Goal: Navigation & Orientation: Find specific page/section

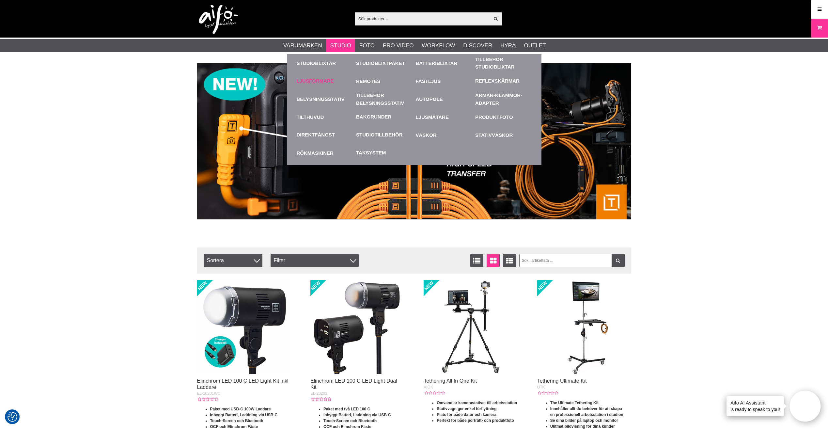
click at [320, 80] on link "Ljusformare" at bounding box center [315, 81] width 37 height 8
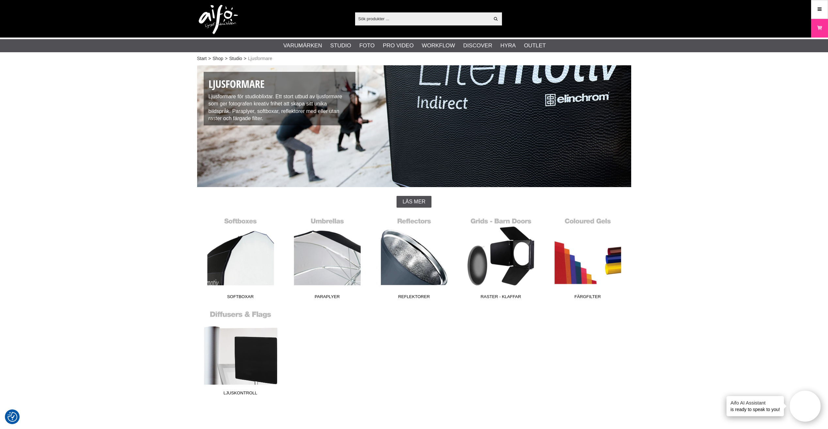
click at [261, 372] on link "Ljuskontroll" at bounding box center [240, 354] width 87 height 88
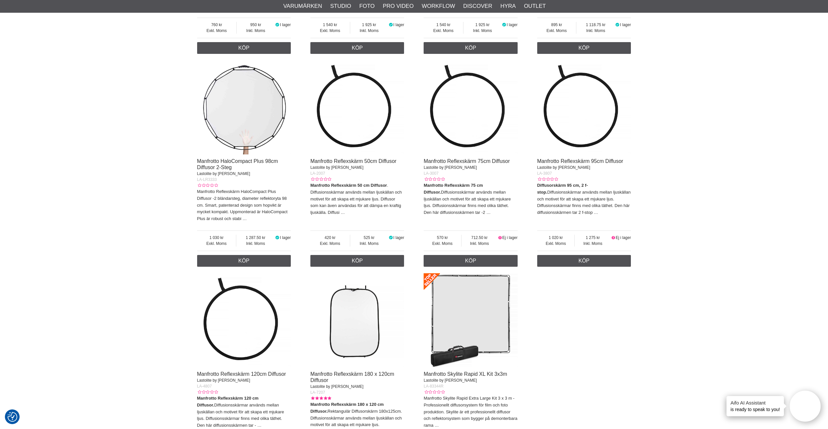
scroll to position [783, 0]
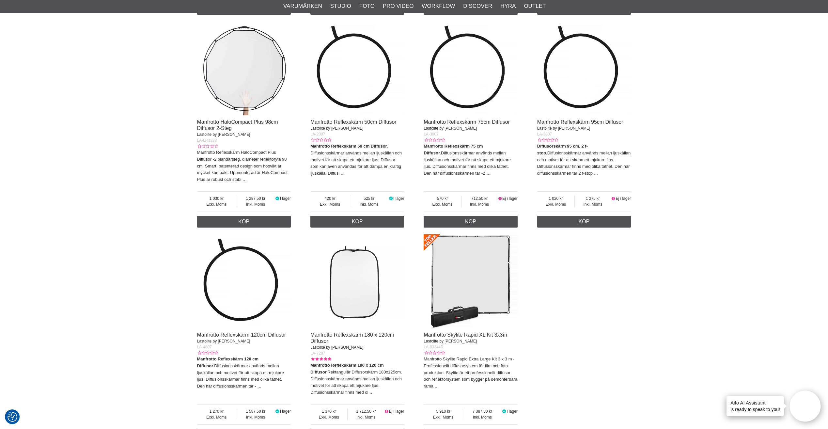
click at [468, 332] on div at bounding box center [471, 283] width 94 height 98
click at [466, 336] on link "Manfrotto Skylite Rapid XL Kit 3x3m" at bounding box center [466, 335] width 84 height 6
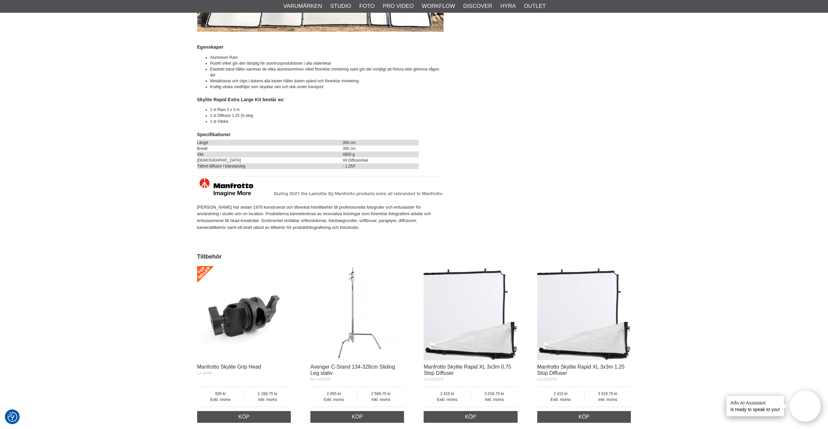
scroll to position [979, 0]
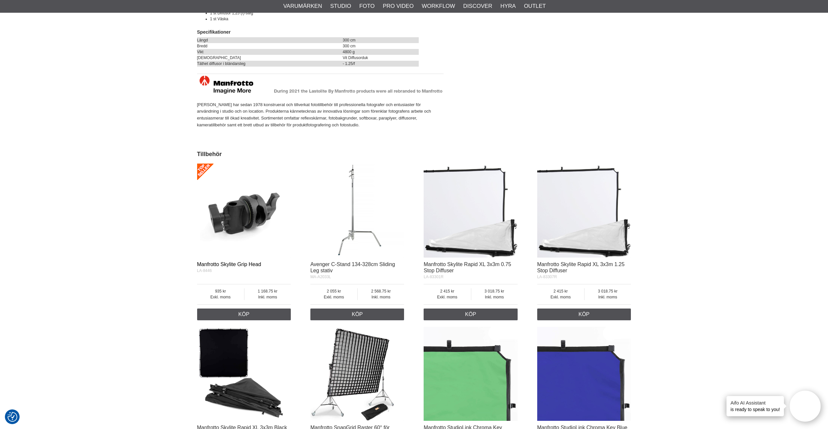
click at [241, 263] on link "Manfrotto Skylite Grip Head" at bounding box center [229, 264] width 64 height 6
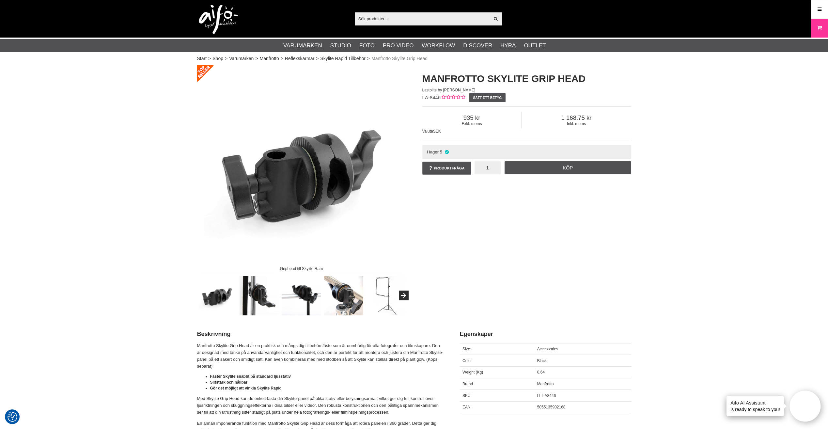
click at [490, 169] on input "1" at bounding box center [488, 167] width 26 height 13
type input "2"
click at [551, 168] on link "Köp" at bounding box center [568, 167] width 127 height 13
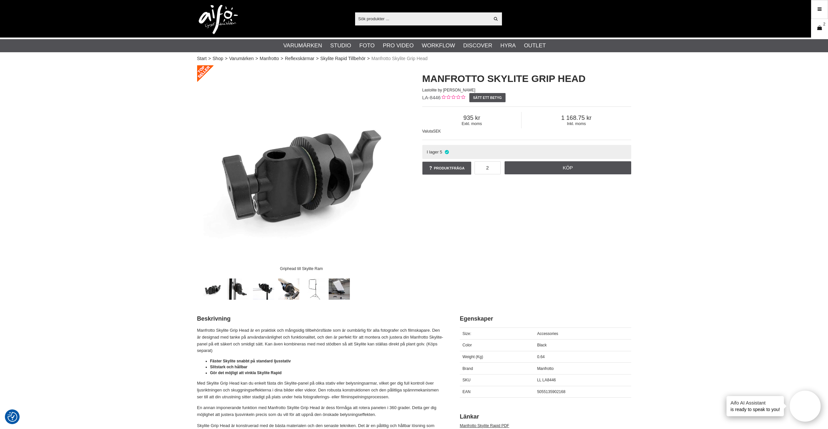
click at [818, 31] on icon at bounding box center [819, 27] width 7 height 7
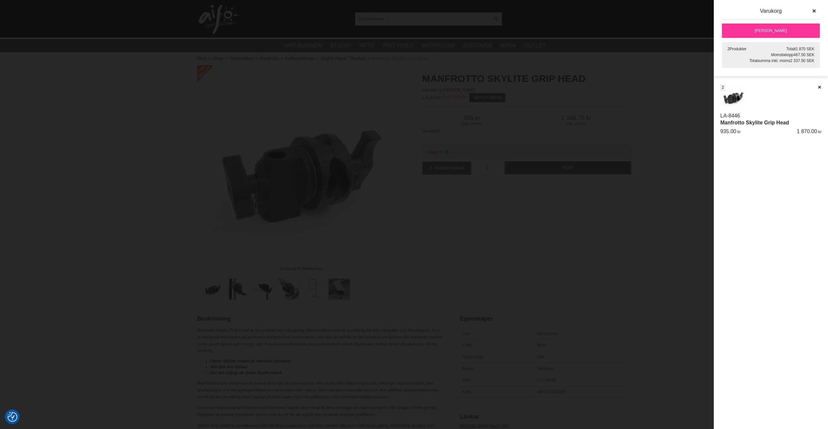
click at [773, 30] on link "[PERSON_NAME]" at bounding box center [771, 31] width 98 height 14
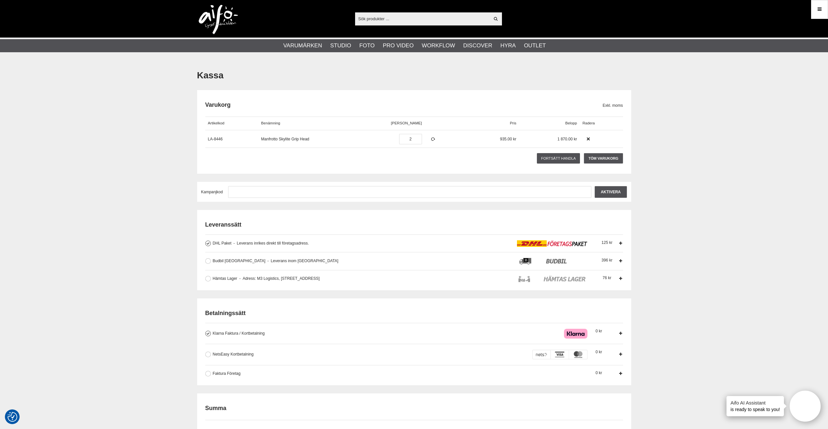
click at [819, 8] on icon at bounding box center [820, 9] width 6 height 7
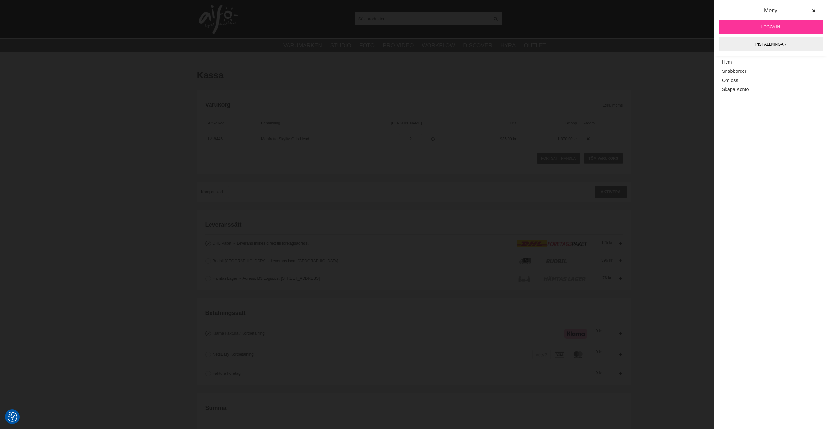
click at [780, 26] on link "Logga in" at bounding box center [771, 27] width 104 height 14
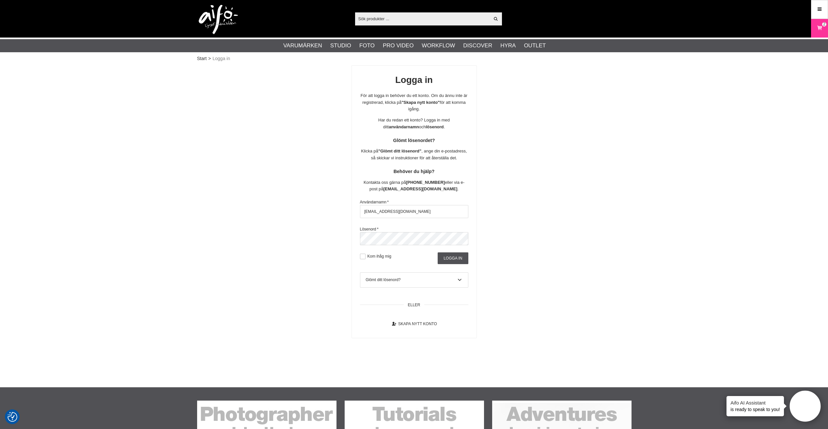
type input "algutsboda@telia.com"
click at [449, 257] on input "Logga in" at bounding box center [453, 258] width 30 height 12
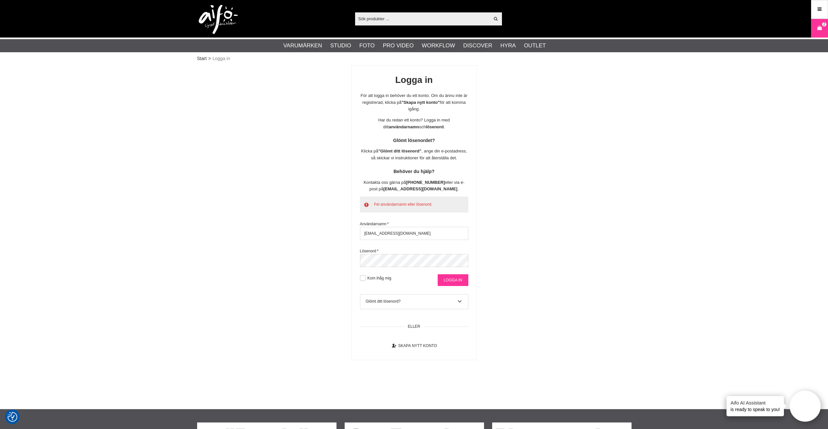
click at [453, 277] on input "Logga in" at bounding box center [453, 280] width 30 height 12
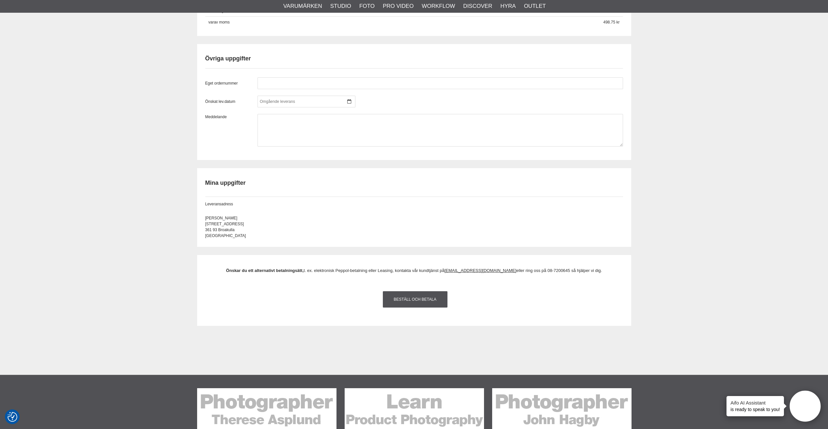
scroll to position [490, 0]
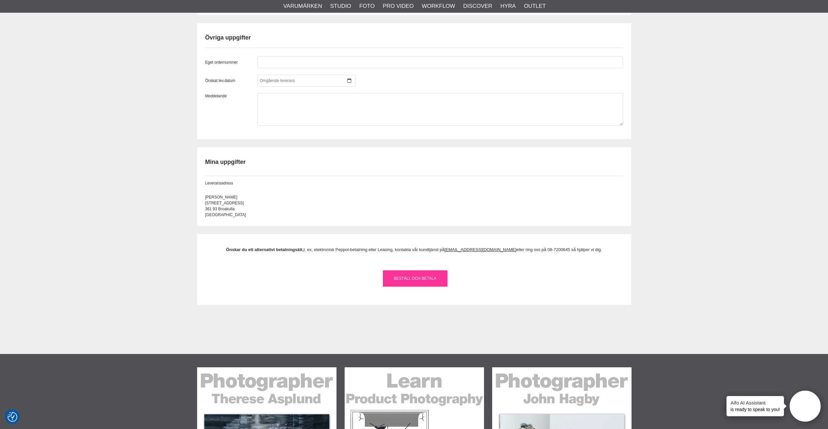
click at [415, 274] on link "Beställ och Betala" at bounding box center [415, 278] width 65 height 16
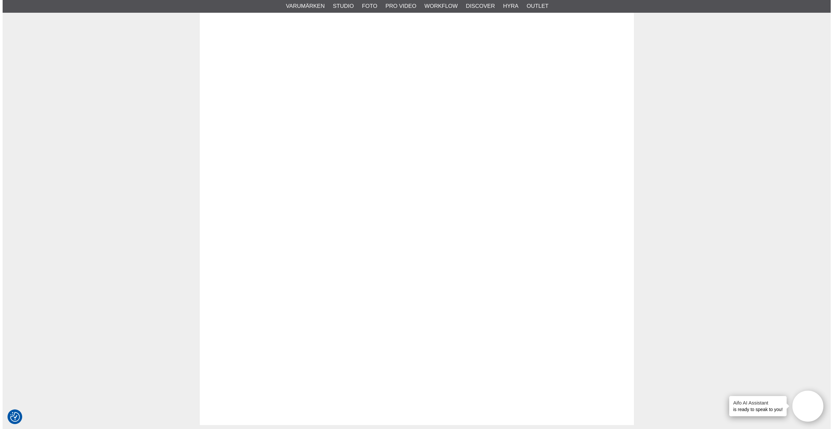
scroll to position [0, 0]
